Goal: Information Seeking & Learning: Learn about a topic

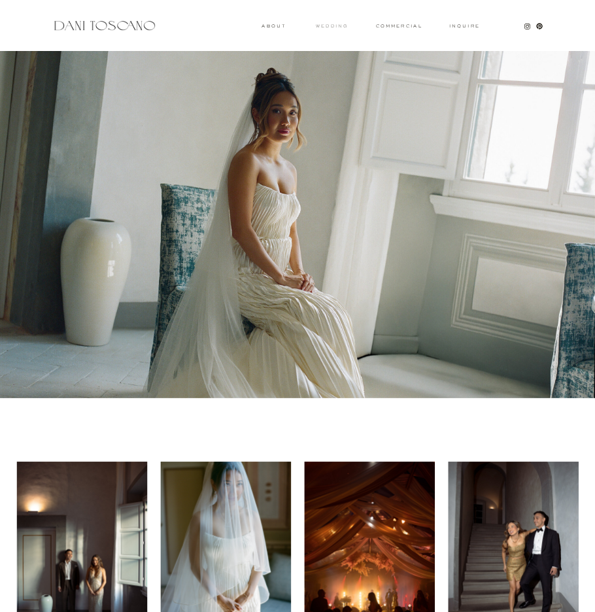
click at [333, 27] on h3 "wedding" at bounding box center [332, 25] width 32 height 3
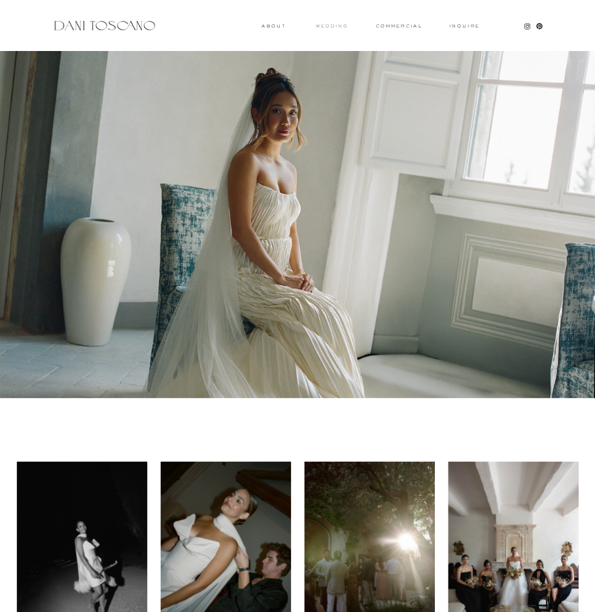
click at [327, 25] on h3 "wedding" at bounding box center [332, 25] width 32 height 3
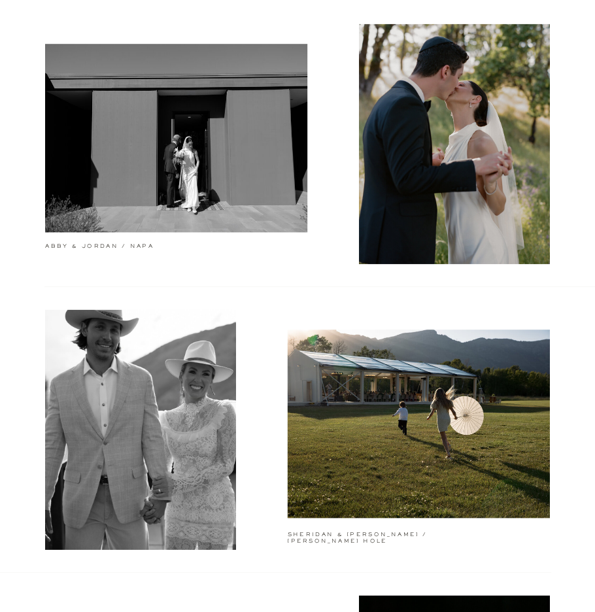
scroll to position [333, 0]
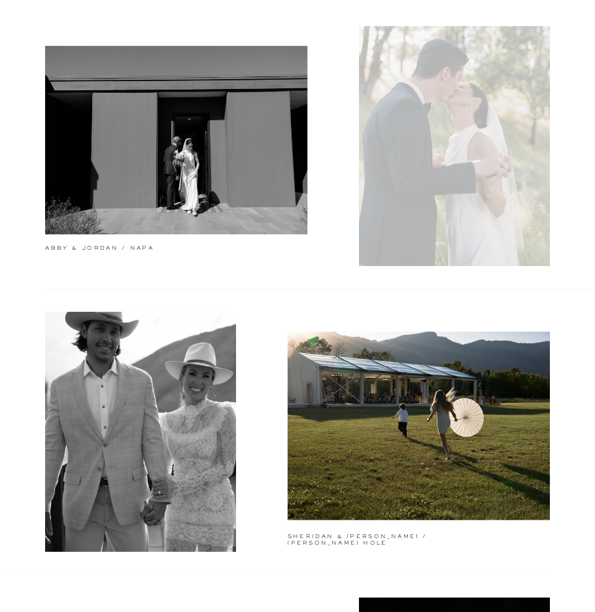
click at [382, 188] on div at bounding box center [454, 146] width 191 height 240
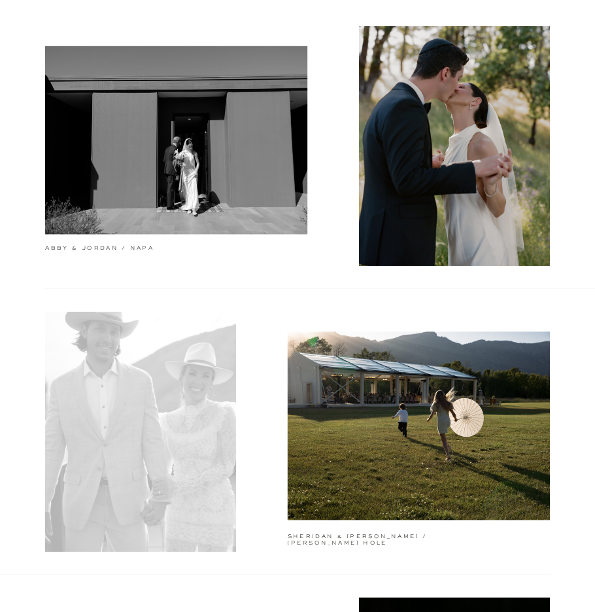
click at [155, 335] on div at bounding box center [140, 432] width 191 height 240
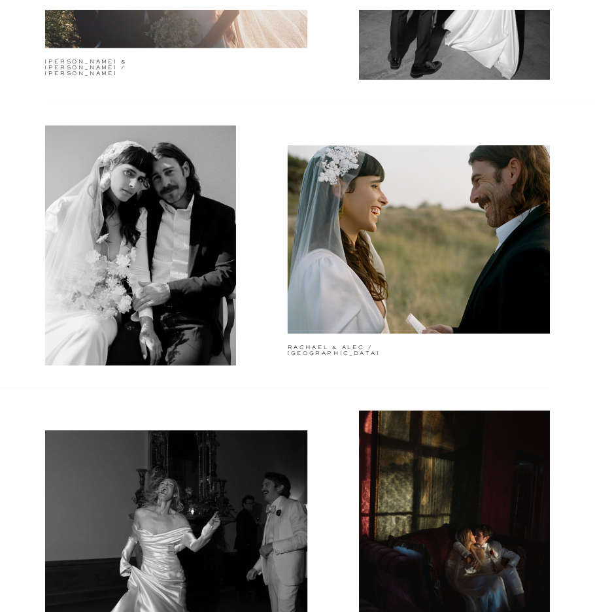
scroll to position [2330, 0]
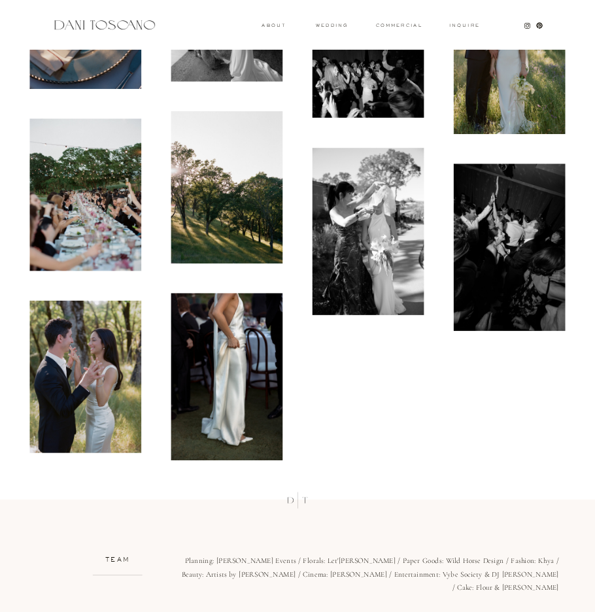
scroll to position [4538, 0]
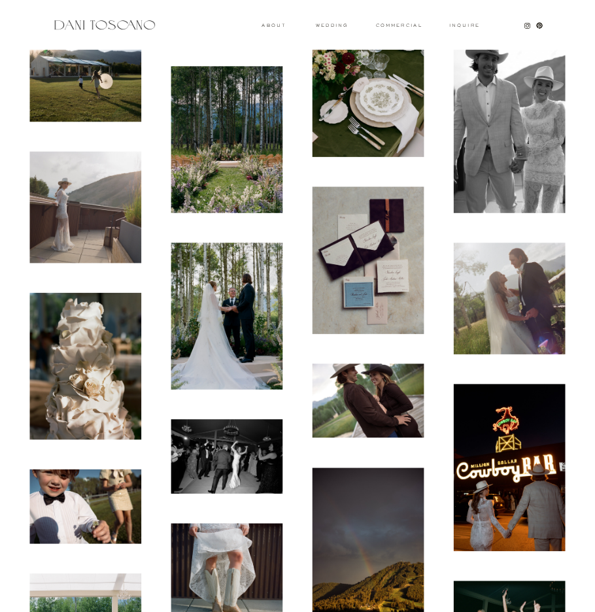
scroll to position [521, 0]
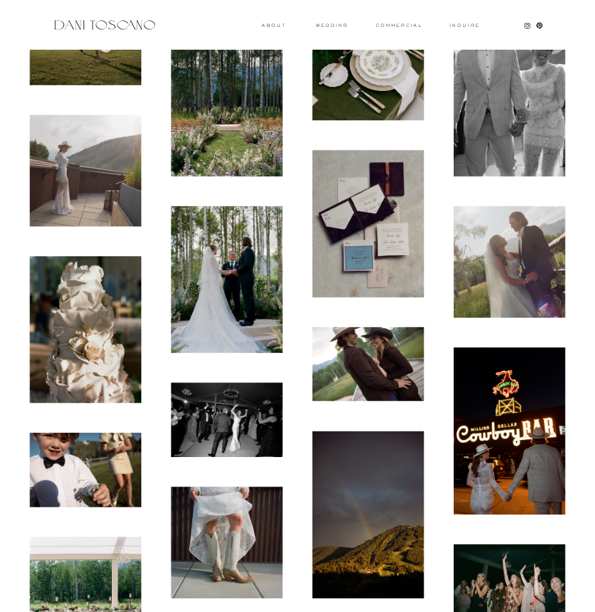
click at [252, 122] on img at bounding box center [227, 102] width 112 height 147
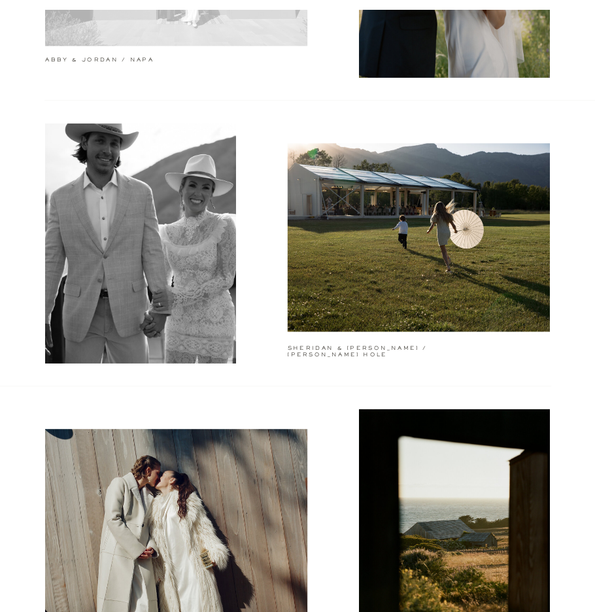
scroll to position [573, 0]
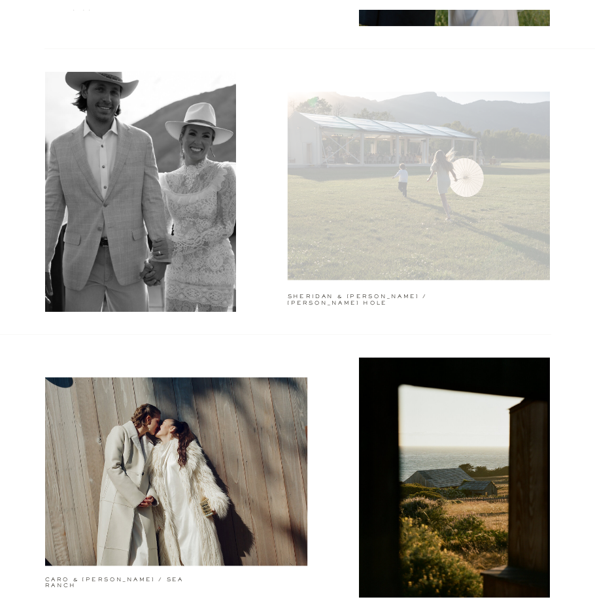
click at [384, 240] on div at bounding box center [418, 185] width 262 height 188
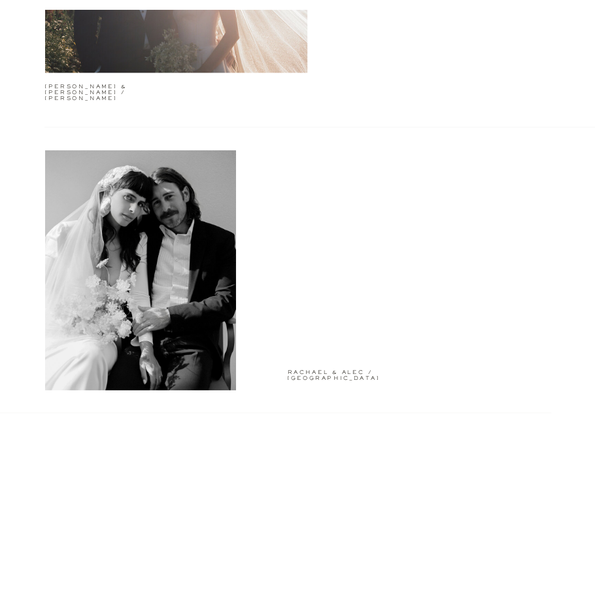
scroll to position [2217, 0]
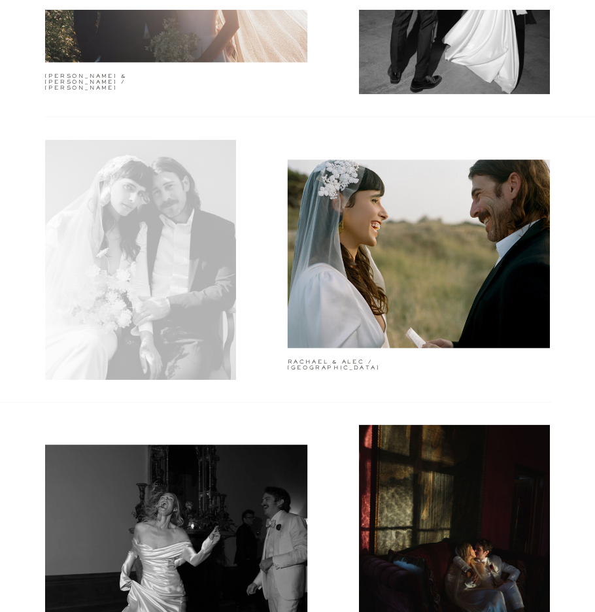
click at [112, 253] on div at bounding box center [140, 260] width 191 height 240
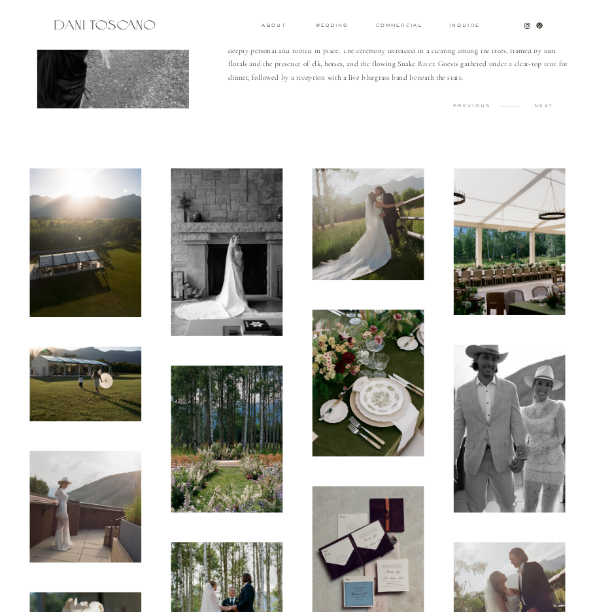
scroll to position [254, 0]
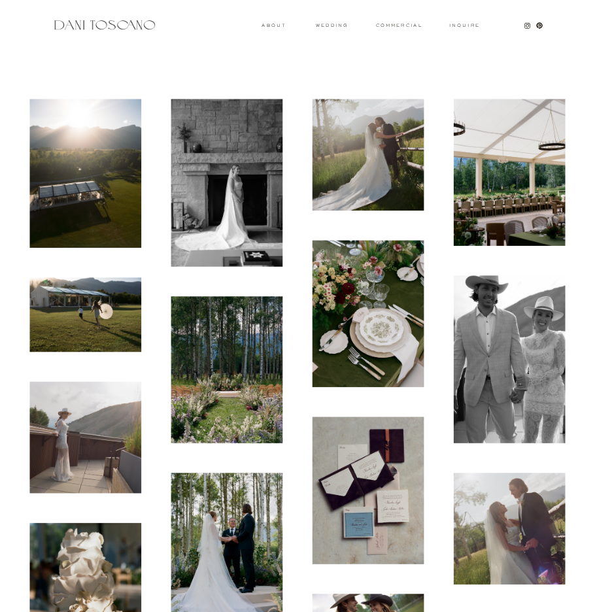
click at [357, 348] on img at bounding box center [368, 313] width 112 height 147
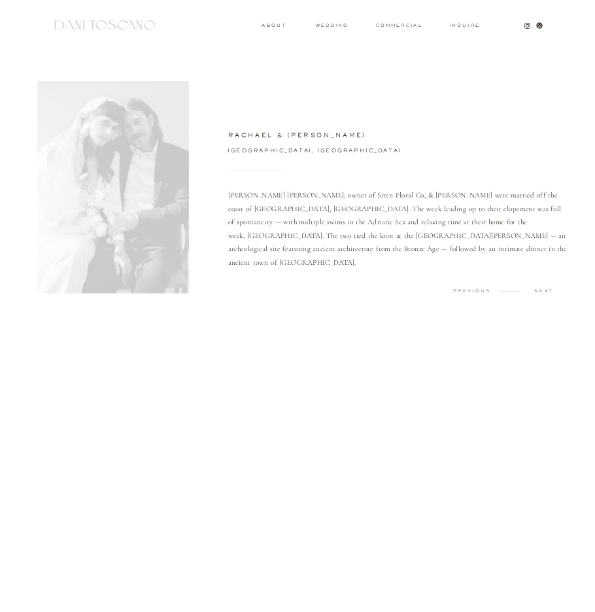
click at [115, 256] on div at bounding box center [113, 187] width 152 height 212
